Goal: Find specific page/section: Find specific page/section

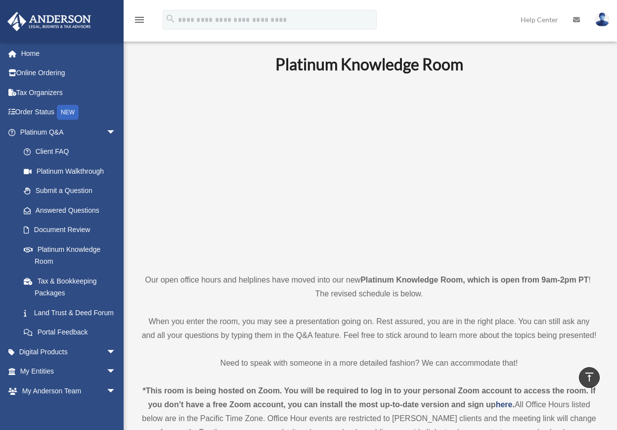
scroll to position [247, 0]
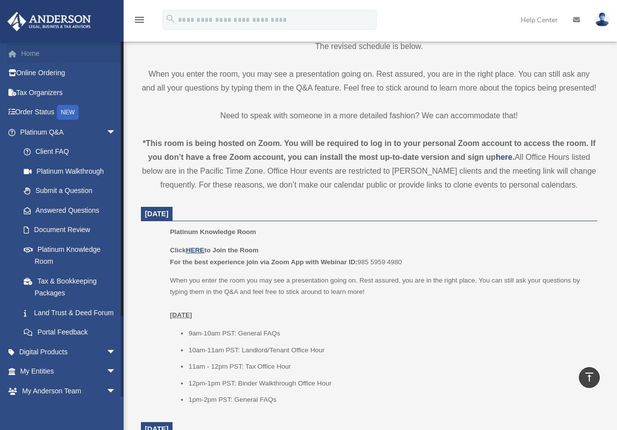
click at [39, 56] on link "Home" at bounding box center [69, 54] width 124 height 20
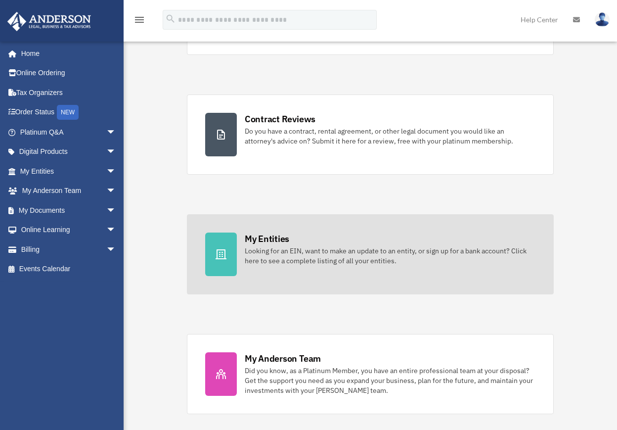
scroll to position [148, 0]
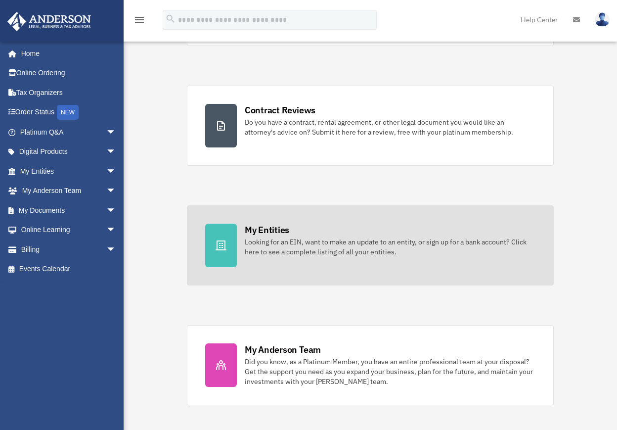
click at [309, 242] on div "Looking for an EIN, want to make an update to an entity, or sign up for a bank …" at bounding box center [390, 247] width 291 height 20
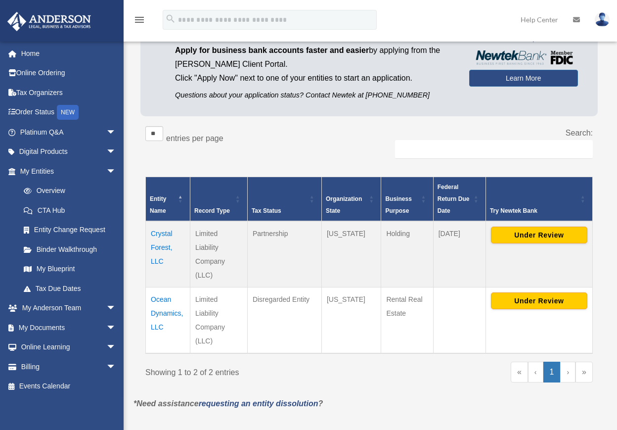
scroll to position [49, 0]
